Goal: Task Accomplishment & Management: Complete application form

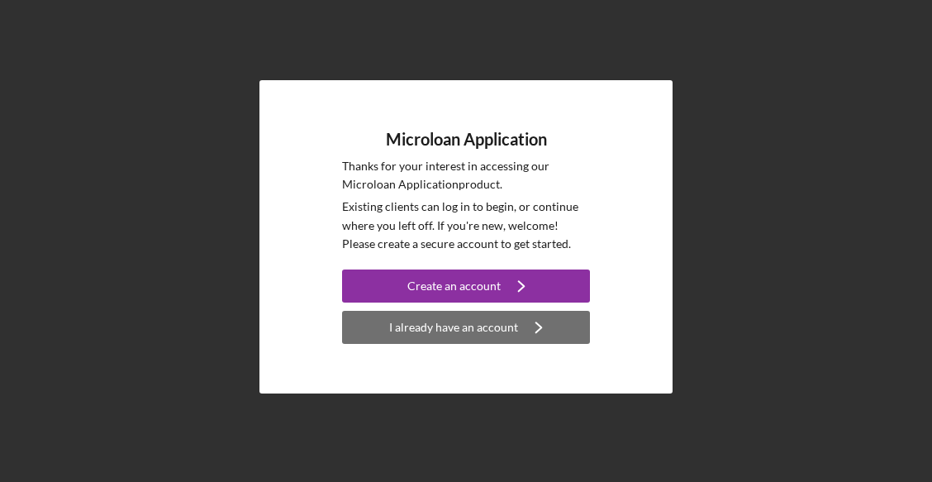
click at [503, 326] on div "I already have an account" at bounding box center [453, 327] width 129 height 33
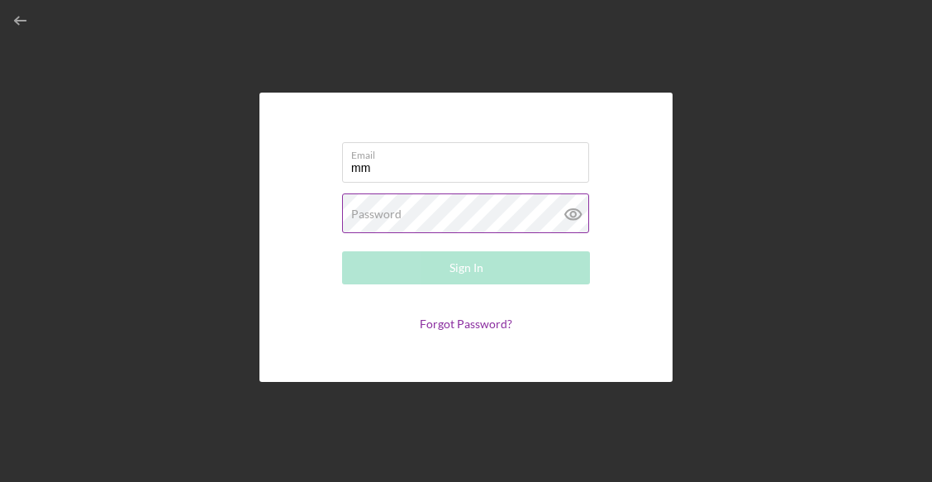
type input "[EMAIL_ADDRESS][DOMAIN_NAME]"
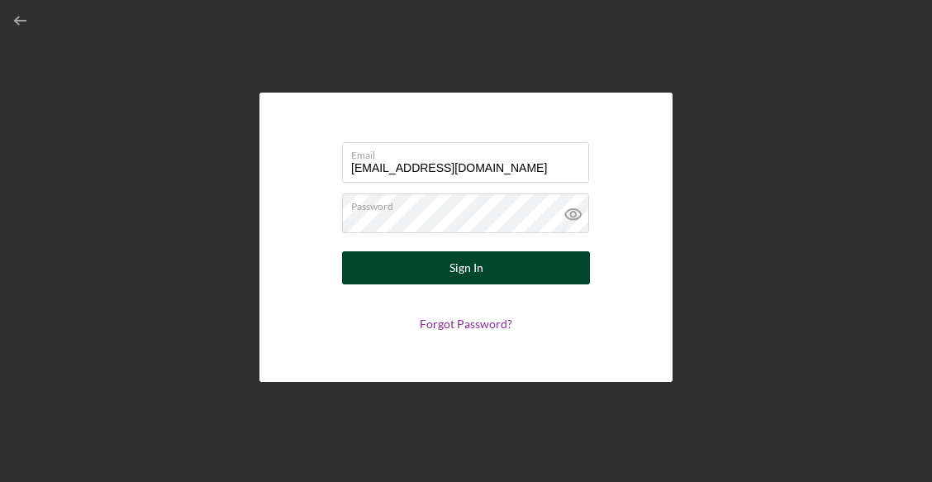
click at [475, 265] on div "Sign In" at bounding box center [467, 267] width 34 height 33
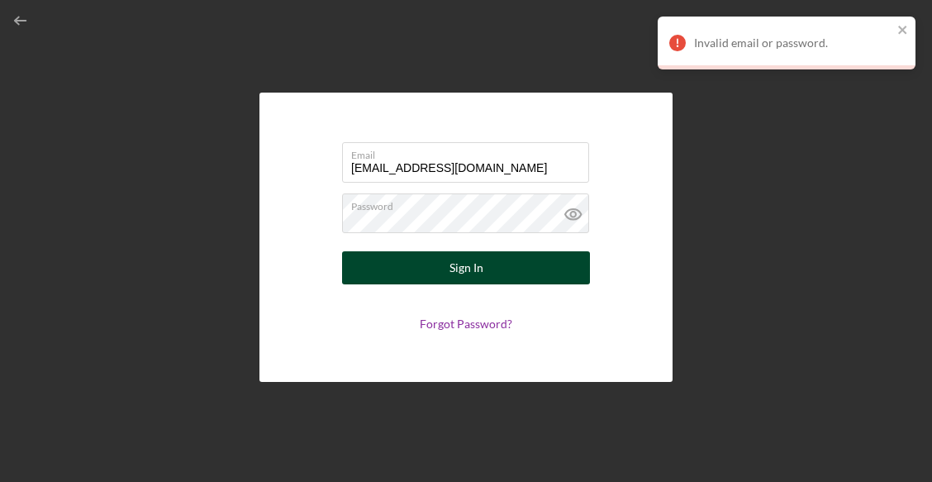
click at [456, 263] on div "Sign In" at bounding box center [467, 267] width 34 height 33
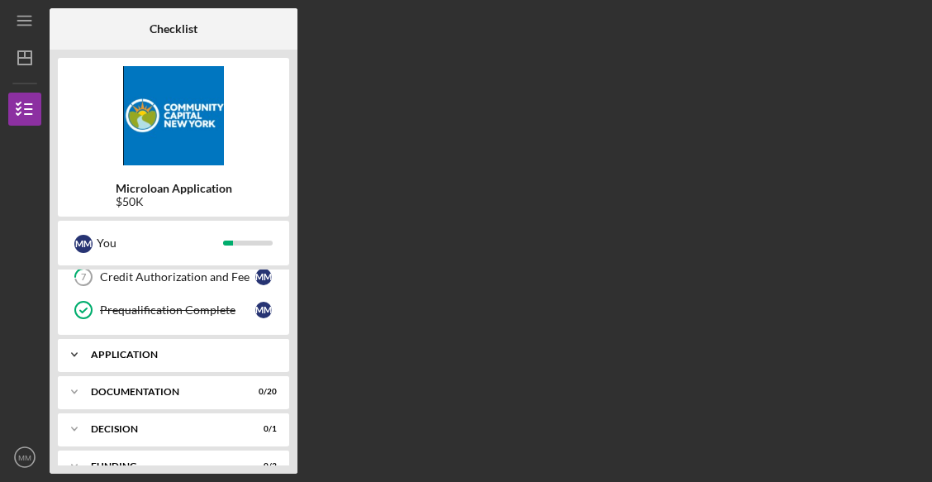
scroll to position [222, 0]
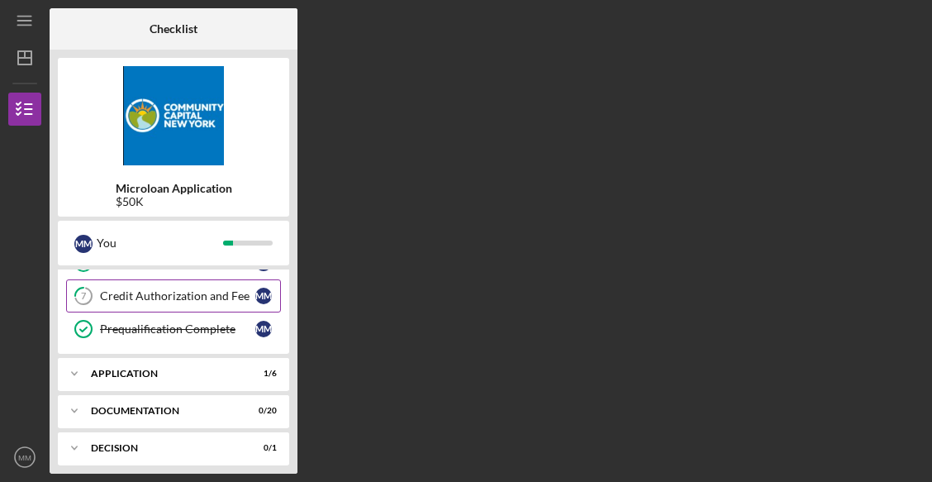
click at [190, 301] on div "Credit Authorization and Fee" at bounding box center [177, 295] width 155 height 13
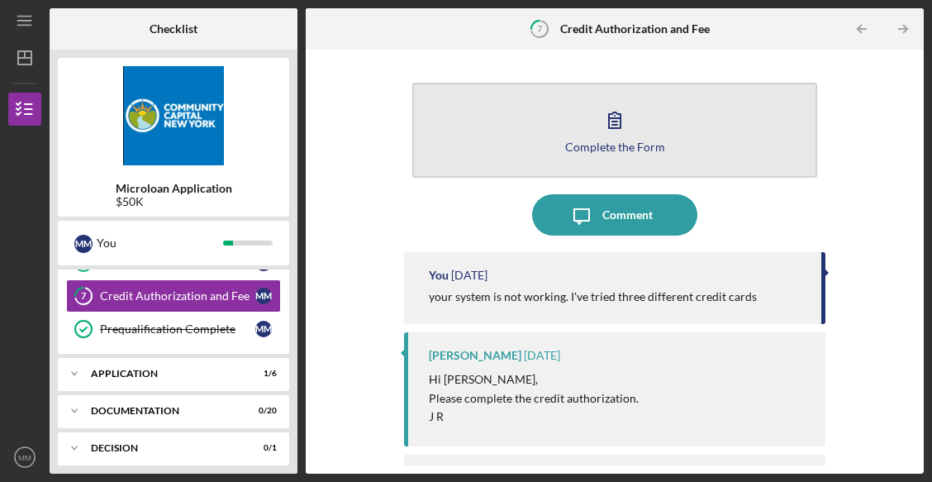
click at [633, 149] on div "Complete the Form" at bounding box center [615, 147] width 100 height 12
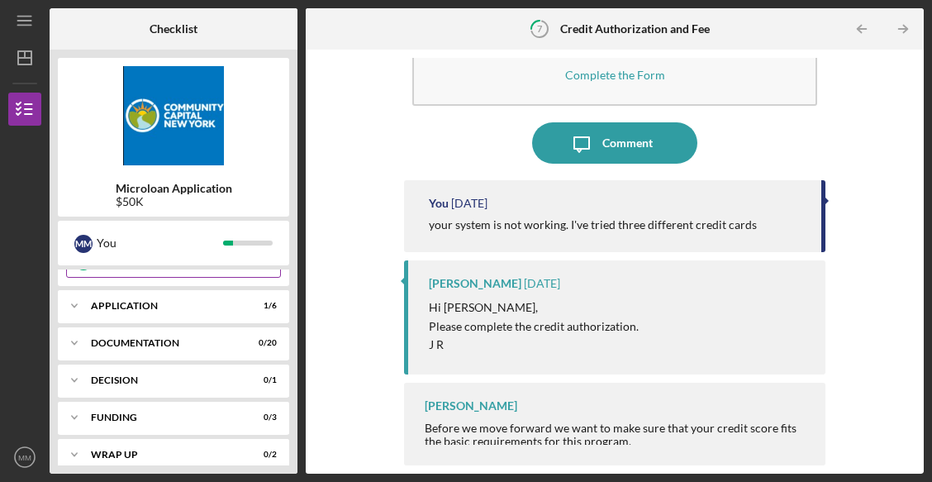
scroll to position [305, 0]
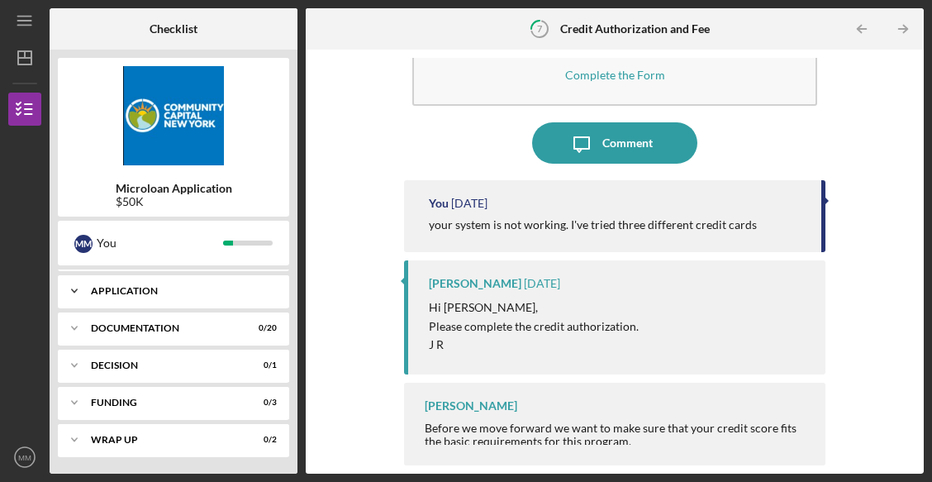
click at [164, 298] on div "Icon/Expander Application 1 / 6" at bounding box center [173, 290] width 231 height 33
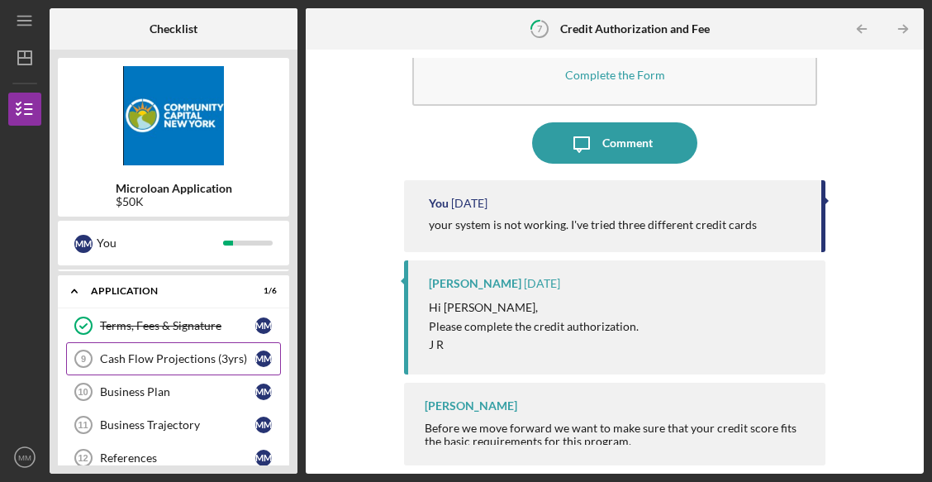
click at [168, 361] on div "Cash Flow Projections (3yrs)" at bounding box center [177, 358] width 155 height 13
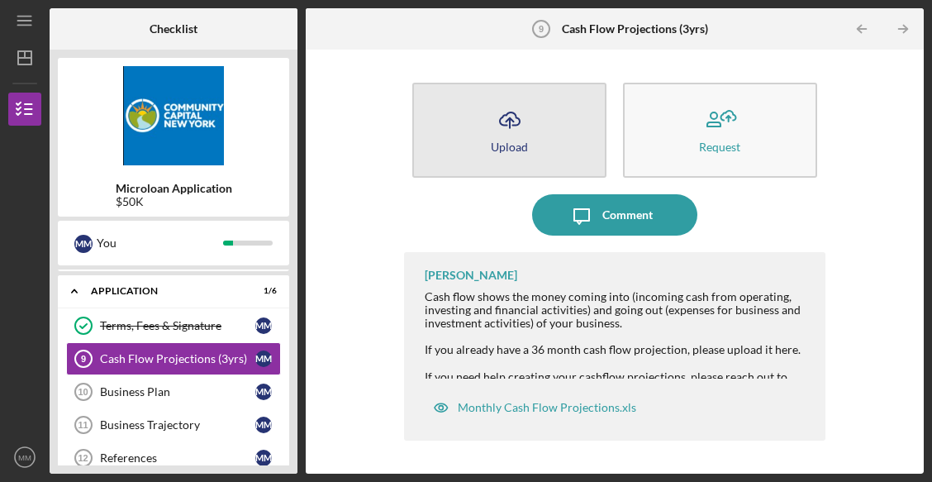
click at [522, 131] on icon "Icon/Upload" at bounding box center [509, 119] width 41 height 41
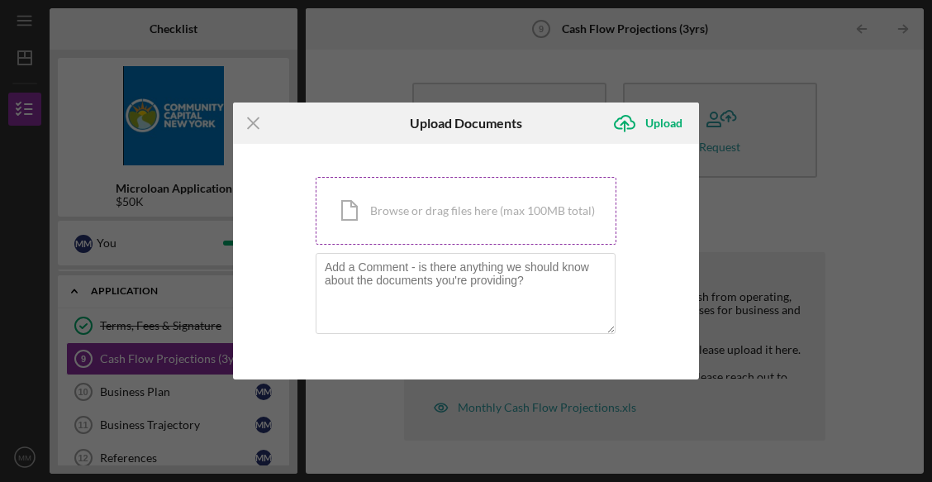
click at [484, 219] on div "Icon/Document Browse or drag files here (max 100MB total) Tap to choose files o…" at bounding box center [466, 211] width 301 height 68
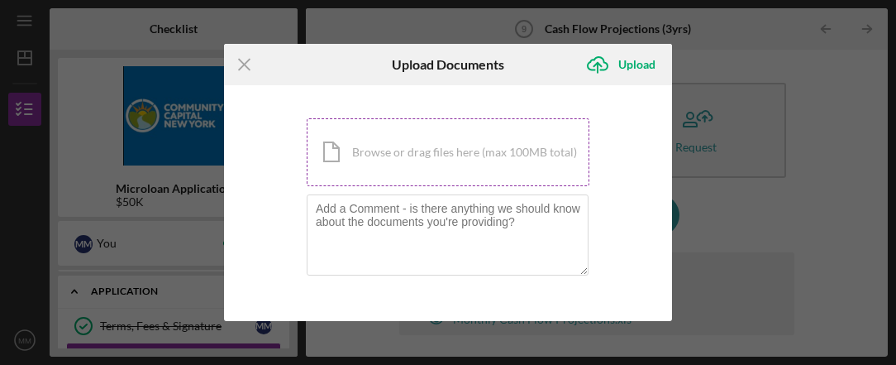
click at [416, 168] on div "Icon/Document Browse or drag files here (max 100MB total) Tap to choose files o…" at bounding box center [448, 152] width 283 height 68
drag, startPoint x: 248, startPoint y: 58, endPoint x: 262, endPoint y: 53, distance: 14.9
click at [247, 57] on icon "Icon/Menu Close" at bounding box center [244, 64] width 41 height 41
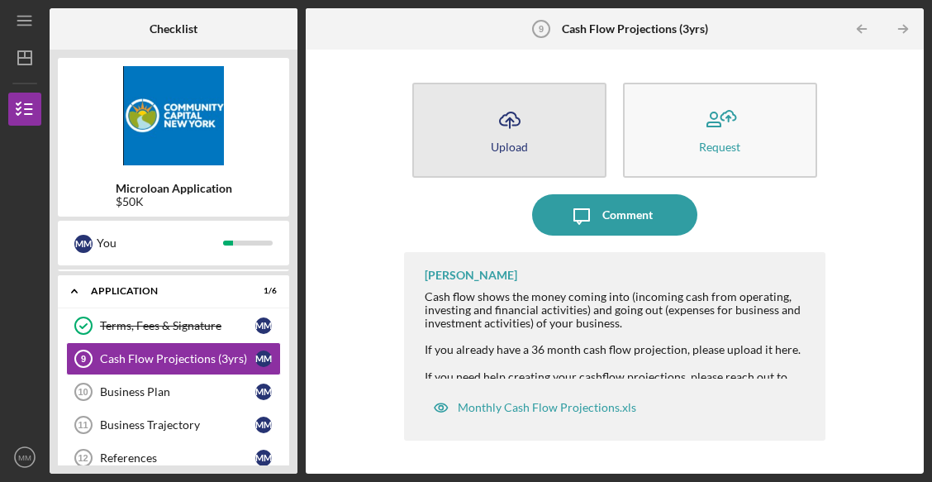
click at [529, 144] on button "Icon/Upload Upload" at bounding box center [509, 130] width 194 height 95
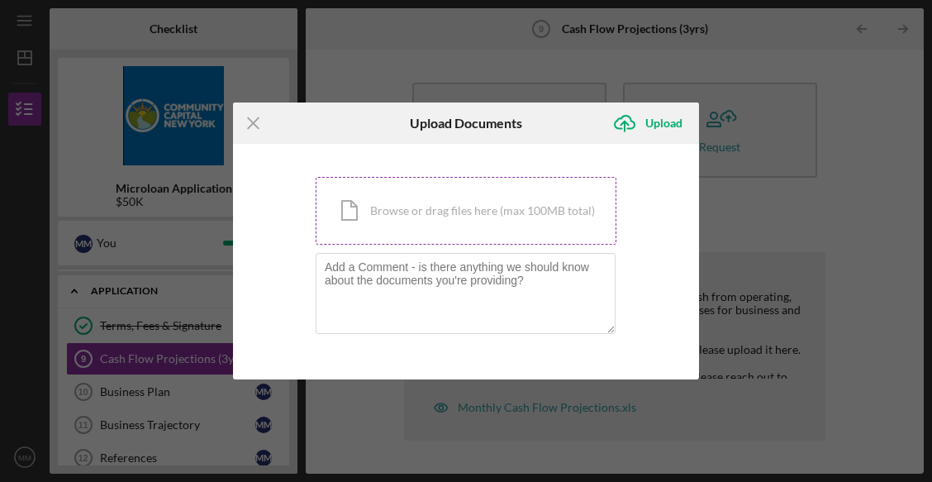
click at [472, 212] on div "Icon/Document Browse or drag files here (max 100MB total) Tap to choose files o…" at bounding box center [466, 211] width 301 height 68
click at [254, 124] on icon "Icon/Menu Close" at bounding box center [253, 123] width 41 height 41
